Goal: Information Seeking & Learning: Learn about a topic

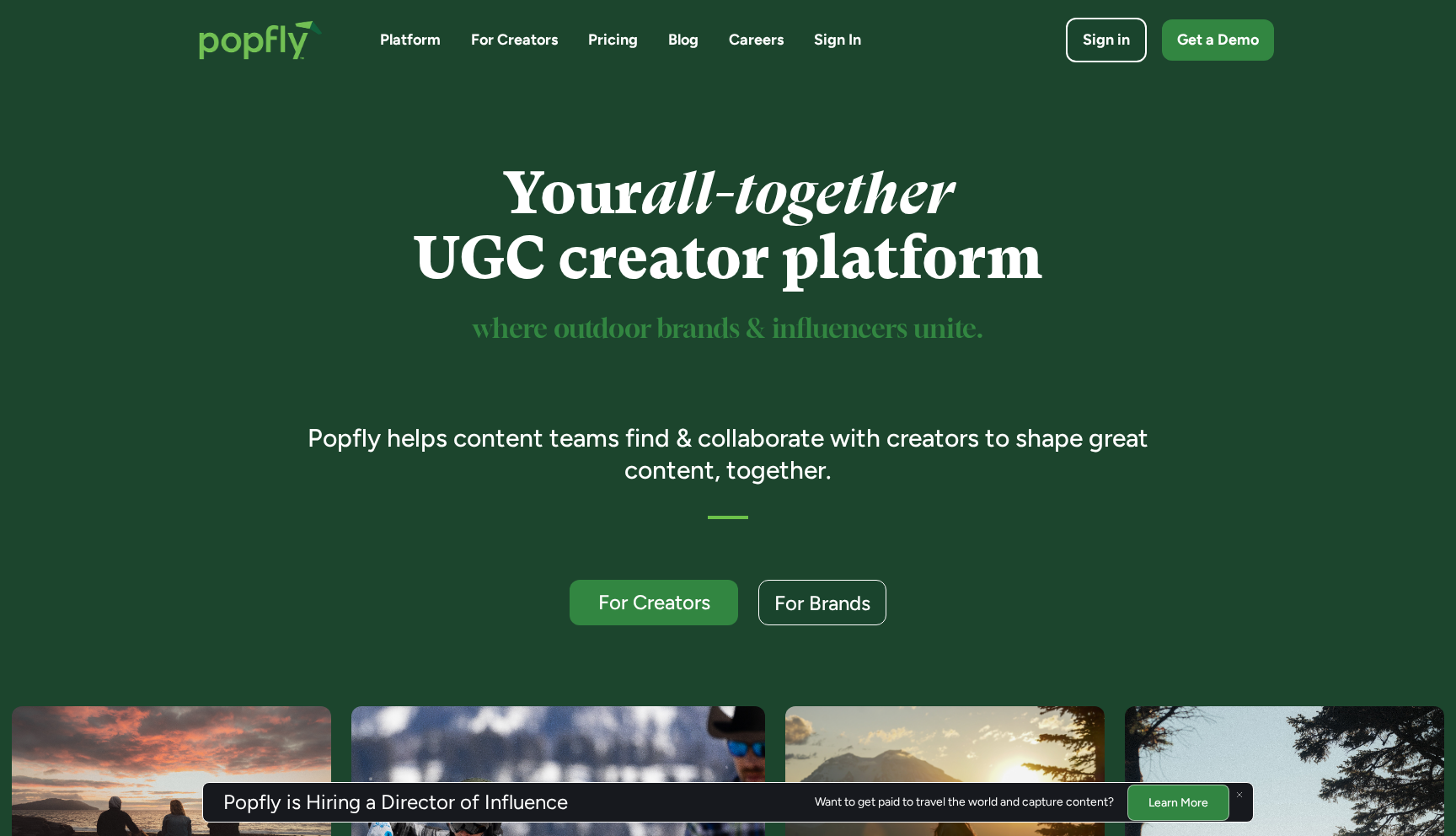
click at [733, 44] on link "Careers" at bounding box center [756, 40] width 55 height 22
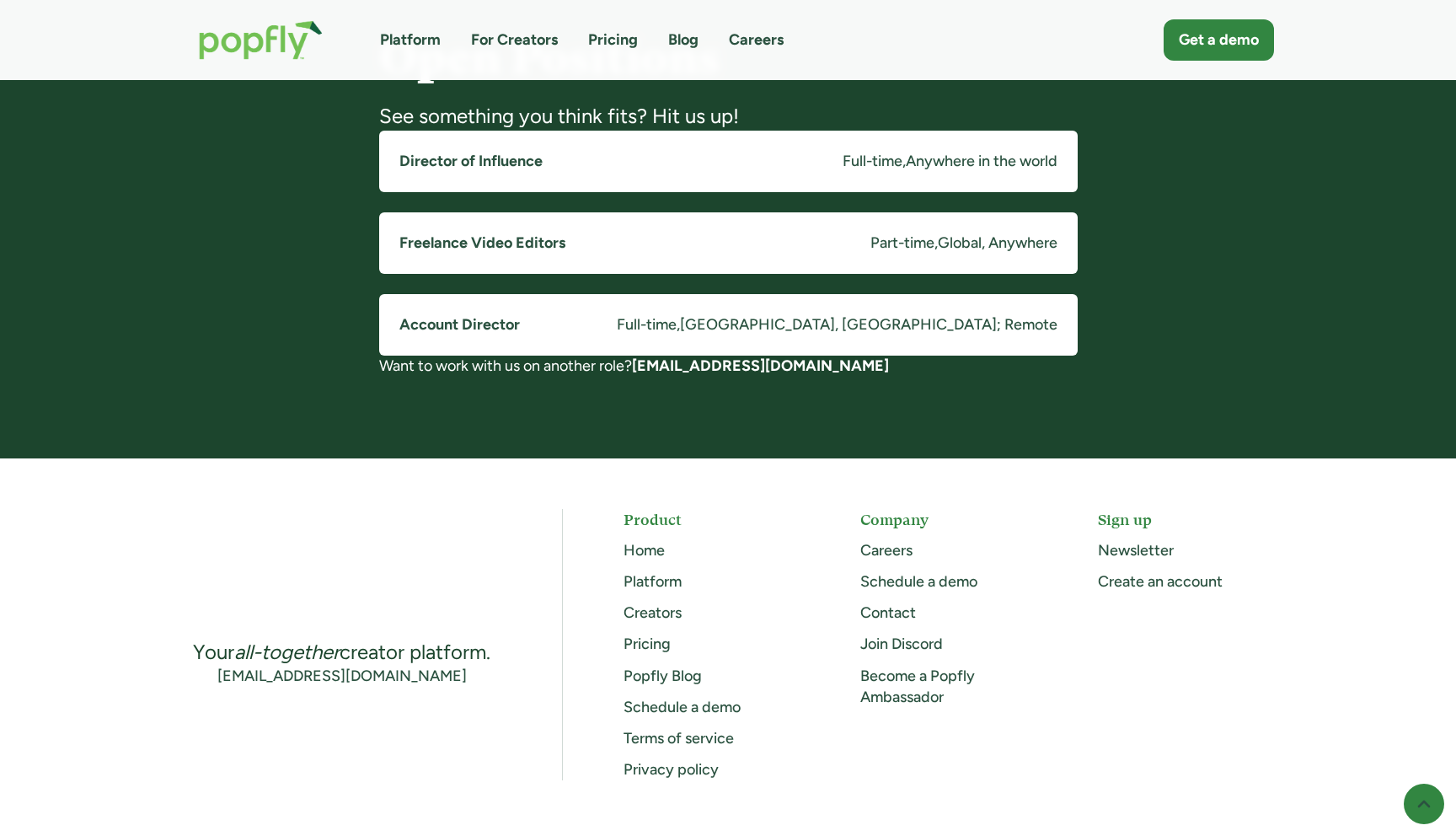
scroll to position [1363, 0]
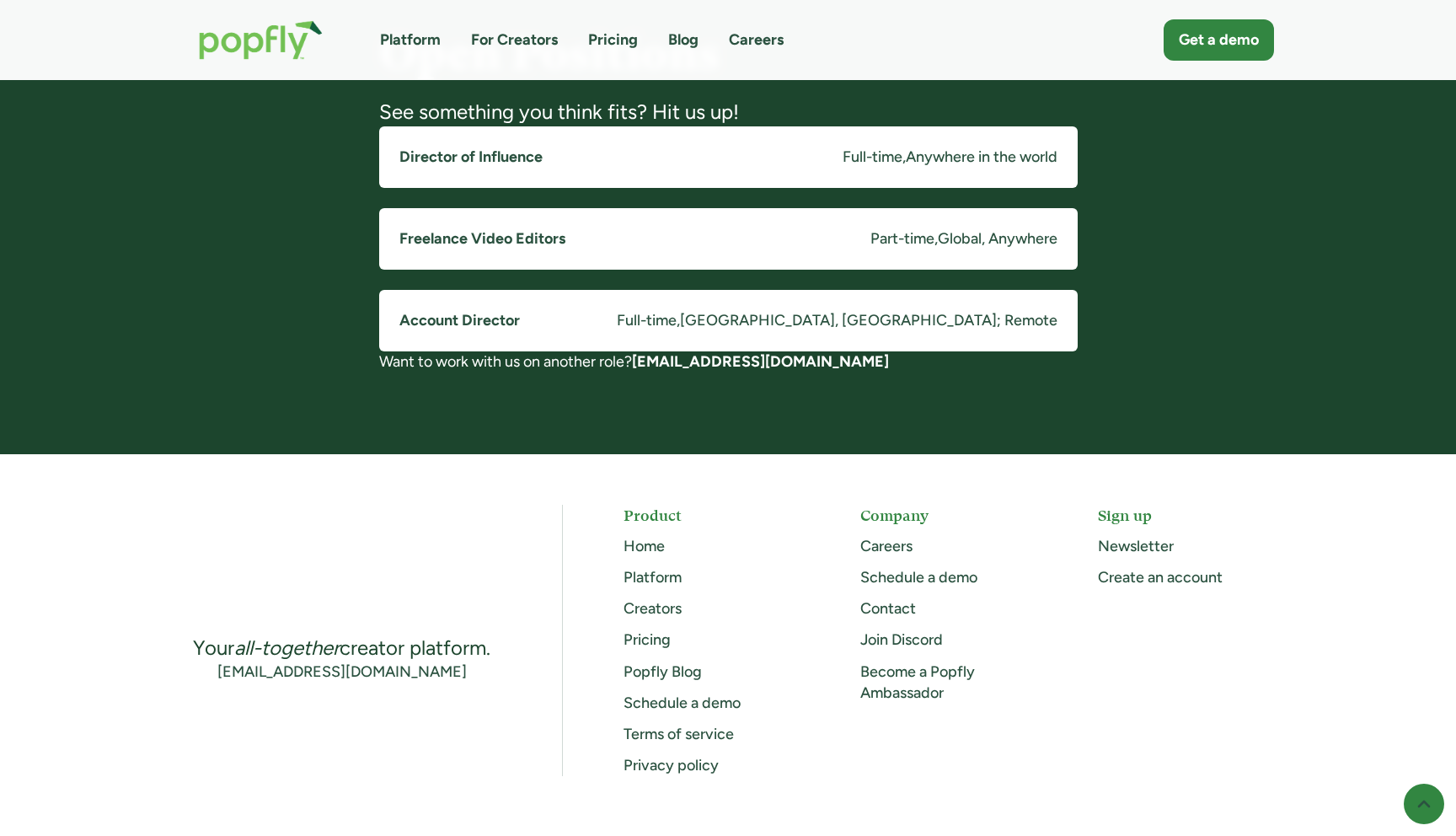
click at [715, 154] on link "Director of Influence Full-time , Anywhere in the world" at bounding box center [728, 157] width 698 height 62
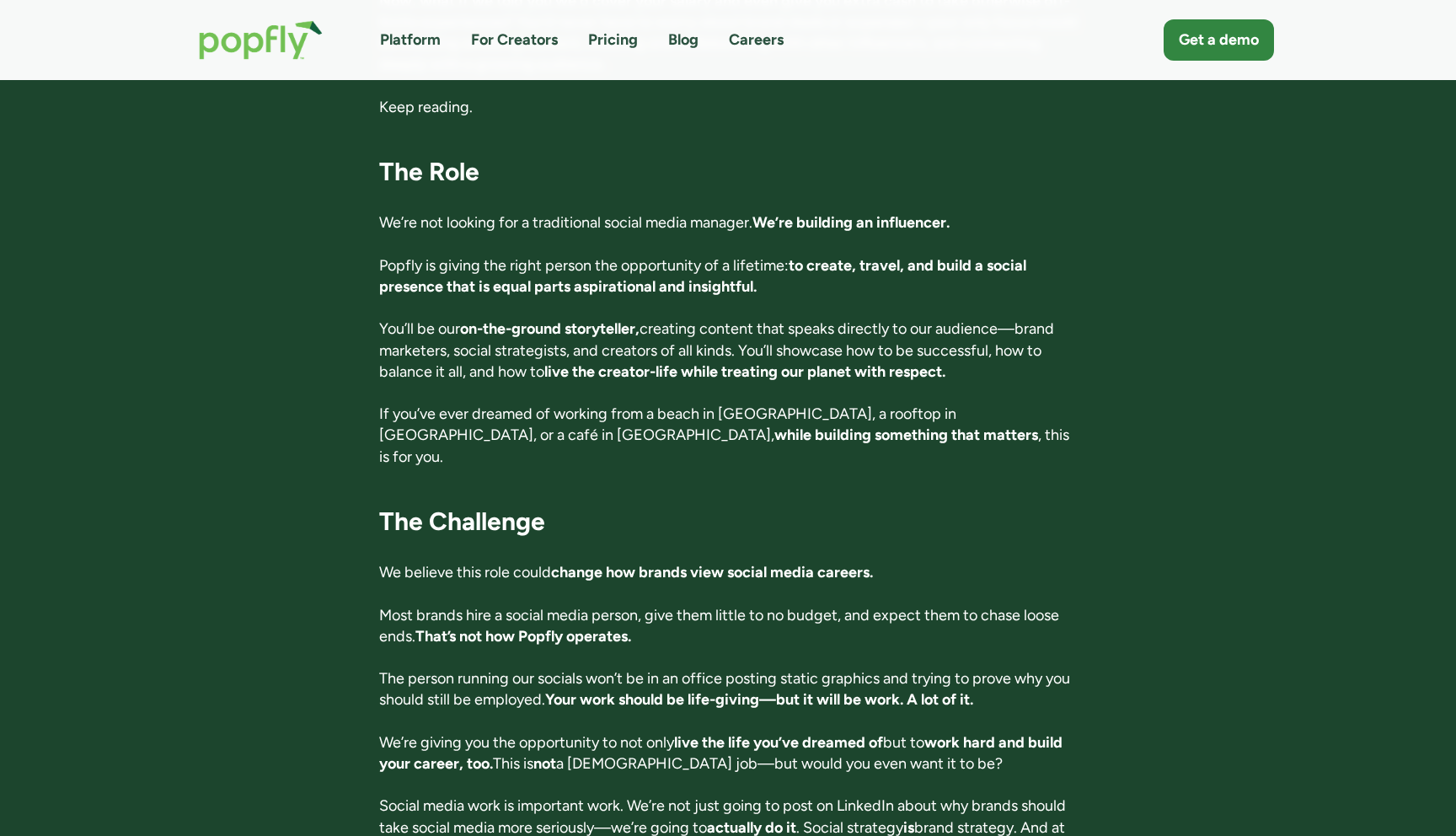
scroll to position [626, 0]
